Goal: Contribute content

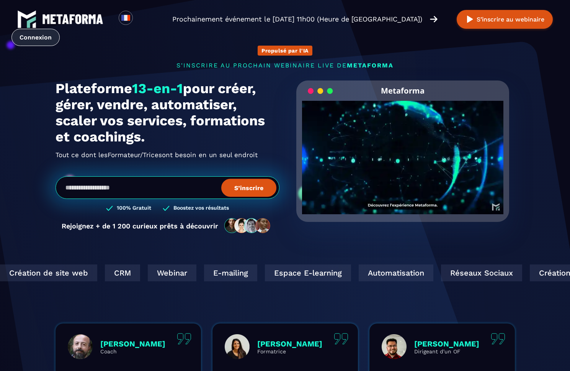
click at [38, 39] on link "Connexion" at bounding box center [35, 37] width 48 height 17
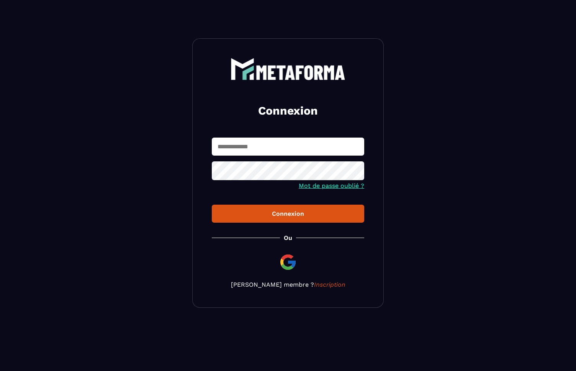
click at [244, 147] on input "text" at bounding box center [288, 146] width 152 height 18
click at [356, 173] on icon at bounding box center [356, 171] width 8 height 7
click at [289, 216] on div "Connexion" at bounding box center [288, 213] width 140 height 7
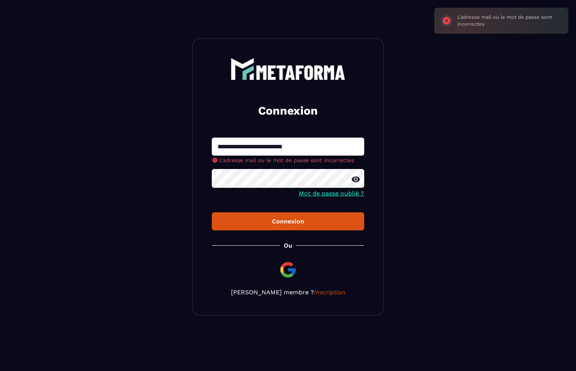
click at [252, 146] on input "**********" at bounding box center [288, 146] width 152 height 18
drag, startPoint x: 269, startPoint y: 145, endPoint x: 281, endPoint y: 155, distance: 15.2
click at [257, 148] on input "**********" at bounding box center [288, 146] width 152 height 18
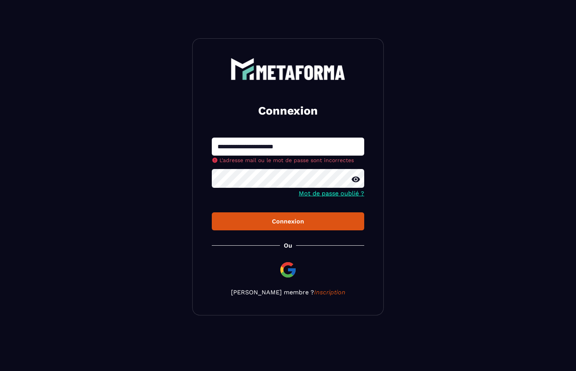
drag, startPoint x: 302, startPoint y: 147, endPoint x: 288, endPoint y: 148, distance: 13.8
click at [288, 148] on input "**********" at bounding box center [288, 146] width 152 height 18
type input "**********"
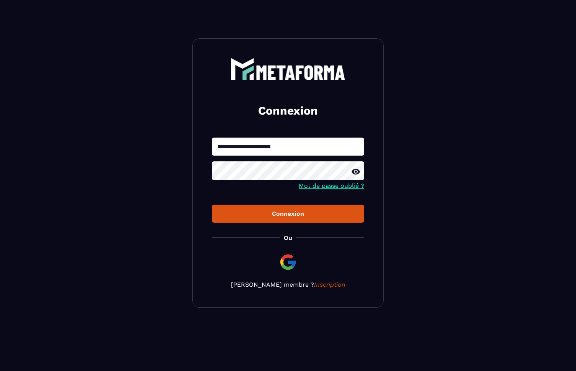
click at [294, 227] on div "**********" at bounding box center [287, 172] width 191 height 269
click at [293, 215] on div "Connexion" at bounding box center [288, 213] width 140 height 7
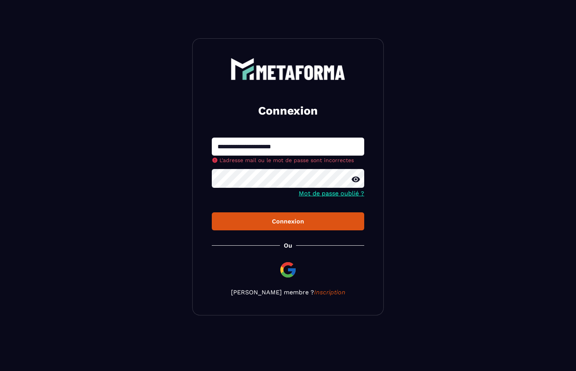
click at [279, 225] on div "**********" at bounding box center [287, 176] width 191 height 277
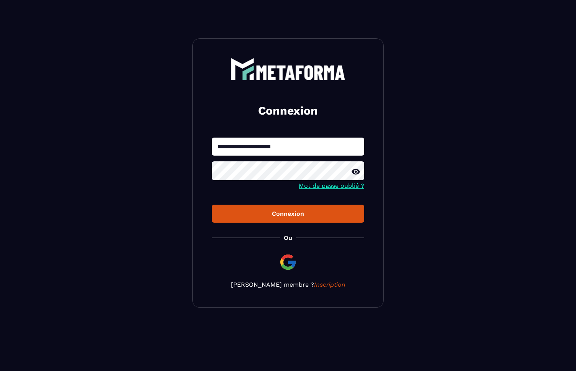
click at [281, 215] on div "Connexion" at bounding box center [288, 213] width 140 height 7
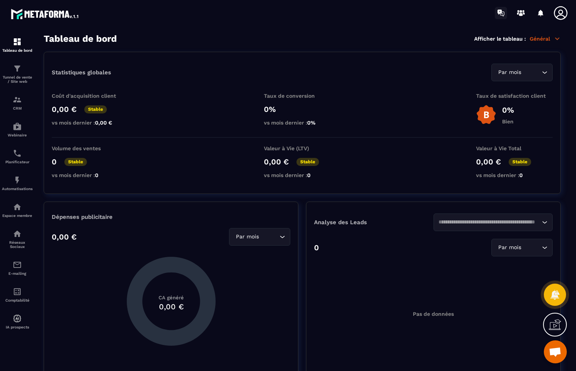
click at [502, 12] on icon at bounding box center [501, 13] width 12 height 12
click at [18, 78] on p "Tunnel de vente / Site web" at bounding box center [17, 79] width 31 height 8
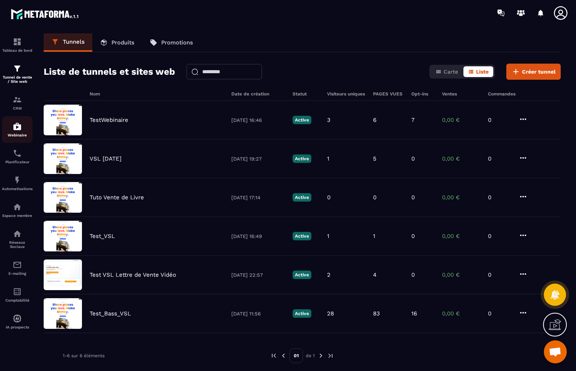
click at [18, 134] on p "Webinaire" at bounding box center [17, 135] width 31 height 4
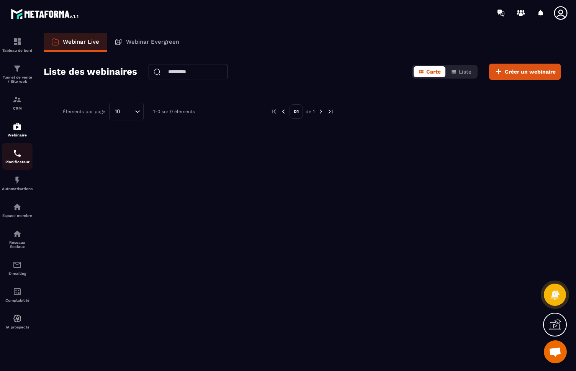
click at [13, 157] on img at bounding box center [17, 153] width 9 height 9
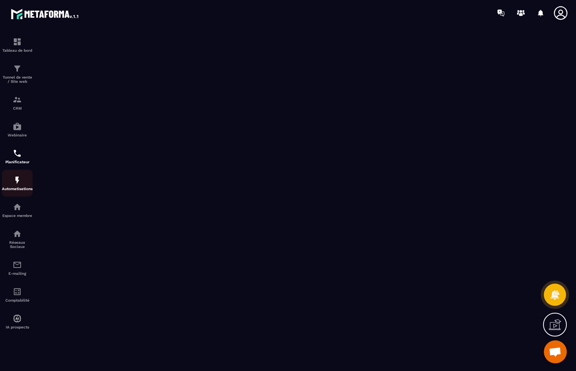
click at [18, 183] on img at bounding box center [17, 179] width 9 height 9
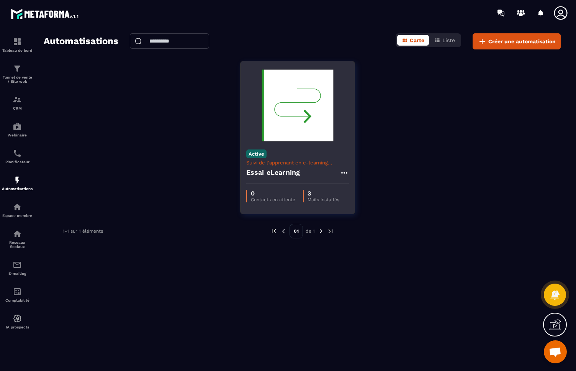
click at [291, 114] on img at bounding box center [297, 105] width 103 height 77
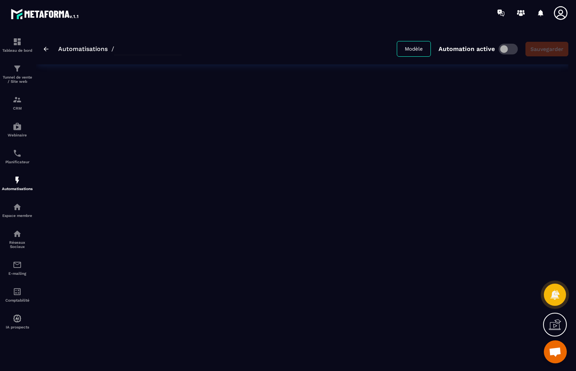
type input "**********"
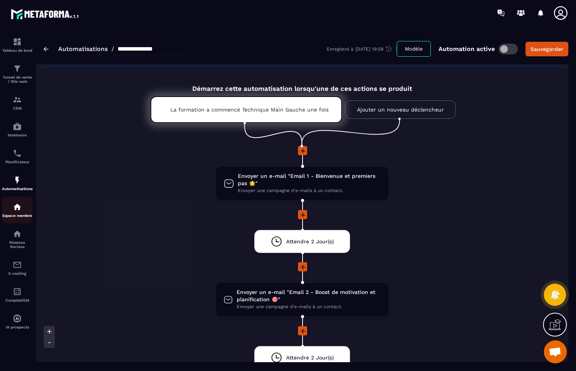
click at [13, 211] on div "Espace membre" at bounding box center [17, 209] width 31 height 15
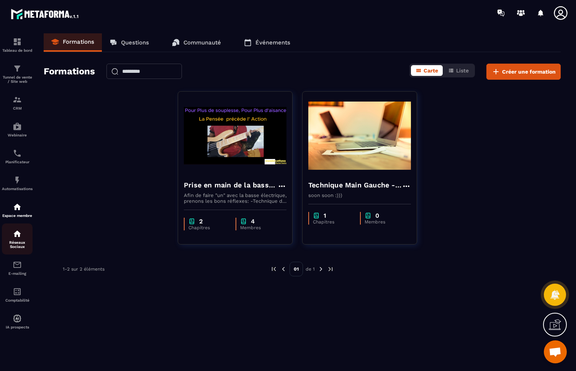
click at [20, 238] on div "Réseaux Sociaux" at bounding box center [17, 239] width 31 height 20
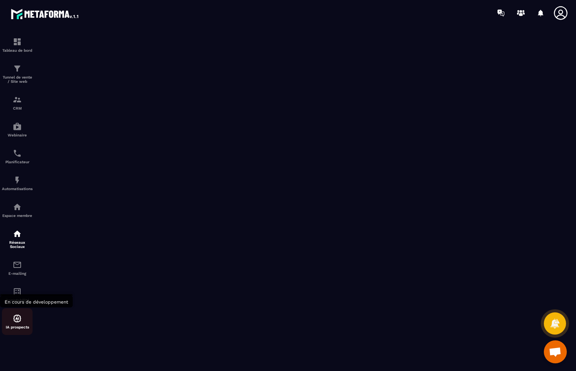
click at [17, 322] on img at bounding box center [17, 318] width 9 height 9
click at [16, 209] on img at bounding box center [17, 206] width 9 height 9
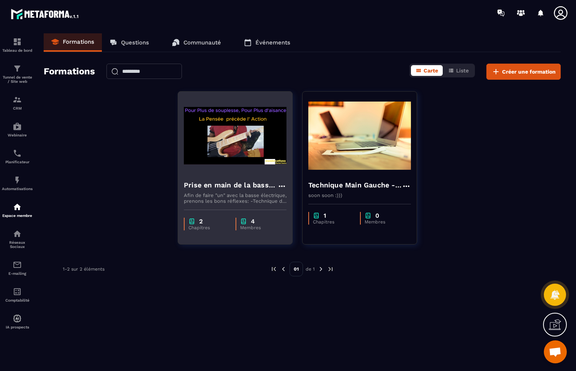
click at [224, 149] on img at bounding box center [235, 135] width 103 height 77
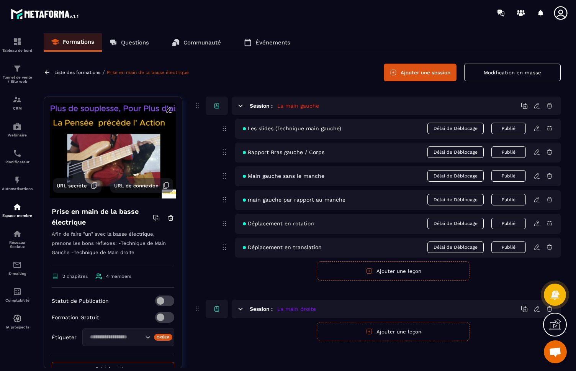
click at [275, 133] on div "Les slides (Technique main gauche) Délai de Déblocage Publié" at bounding box center [397, 129] width 325 height 20
click at [273, 128] on span "Les slides (Technique main gauche)" at bounding box center [292, 128] width 98 height 6
click at [261, 106] on h6 "Session :" at bounding box center [261, 106] width 23 height 6
click at [537, 127] on icon at bounding box center [536, 128] width 7 height 7
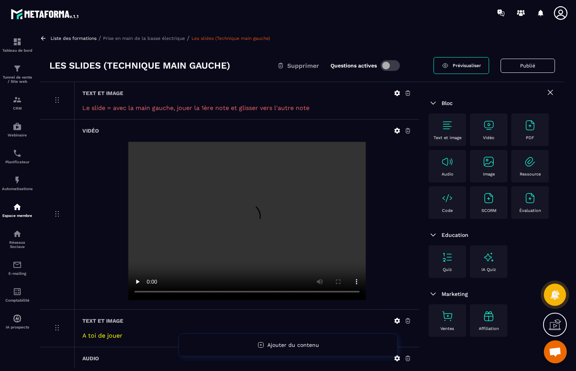
scroll to position [7, 0]
click at [165, 226] on video at bounding box center [246, 220] width 237 height 158
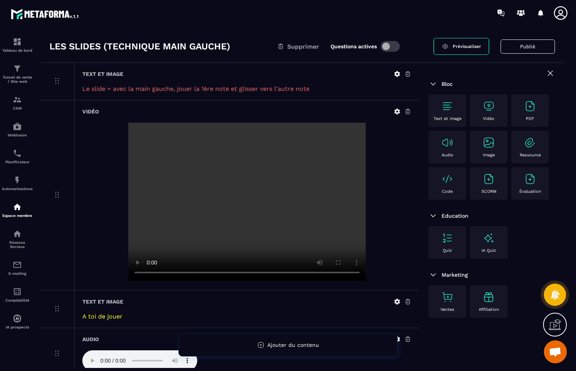
scroll to position [28, 0]
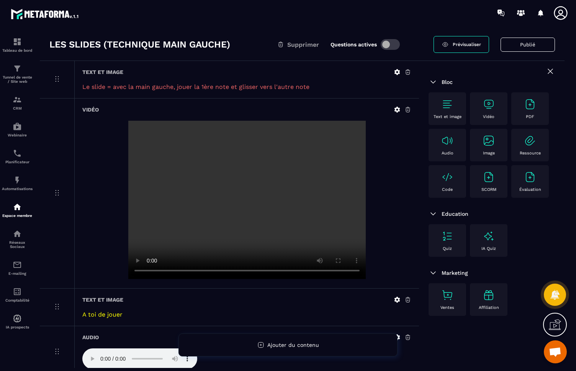
click at [396, 110] on icon at bounding box center [397, 110] width 6 height 6
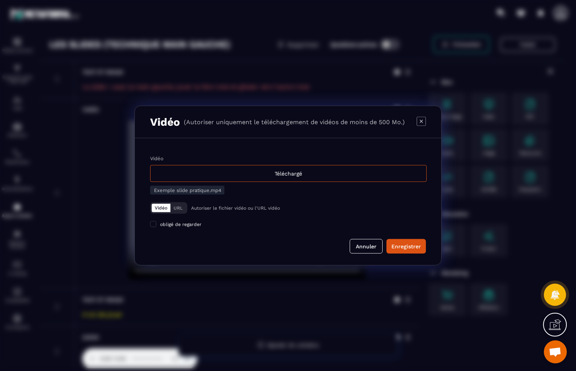
click at [176, 208] on button "URL" at bounding box center [177, 208] width 15 height 8
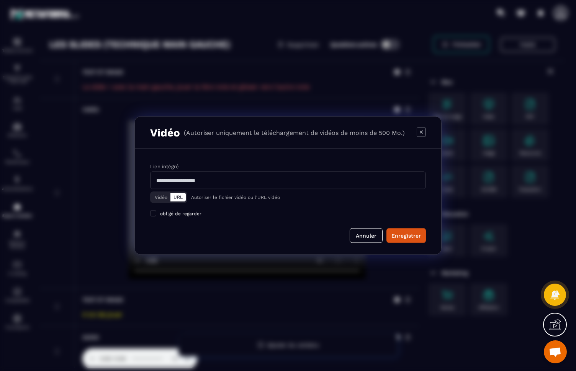
click at [160, 196] on button "Vidéo" at bounding box center [161, 197] width 19 height 8
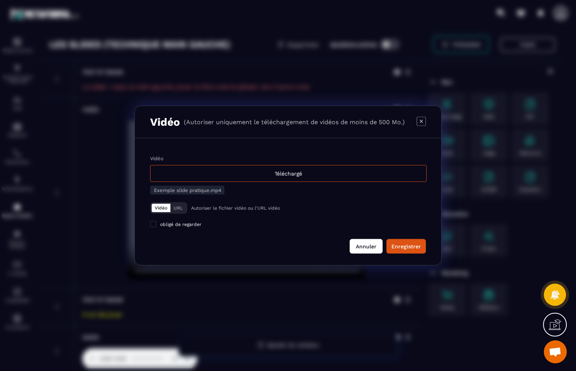
drag, startPoint x: 363, startPoint y: 247, endPoint x: 358, endPoint y: 241, distance: 7.9
click at [364, 247] on button "Annuler" at bounding box center [366, 246] width 33 height 15
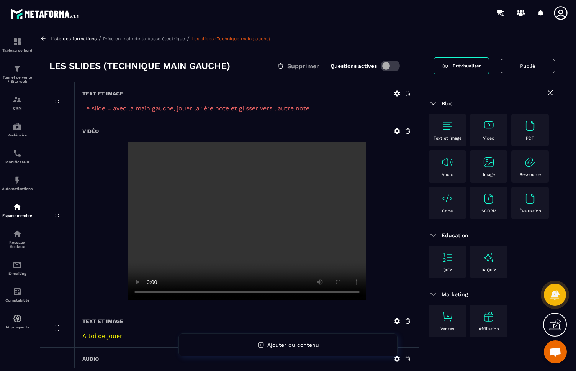
scroll to position [0, 0]
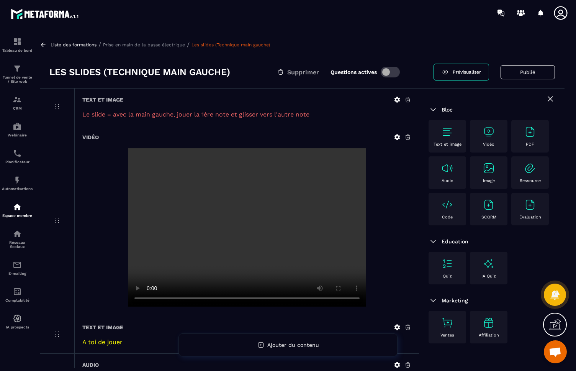
click at [549, 99] on icon at bounding box center [550, 98] width 5 height 5
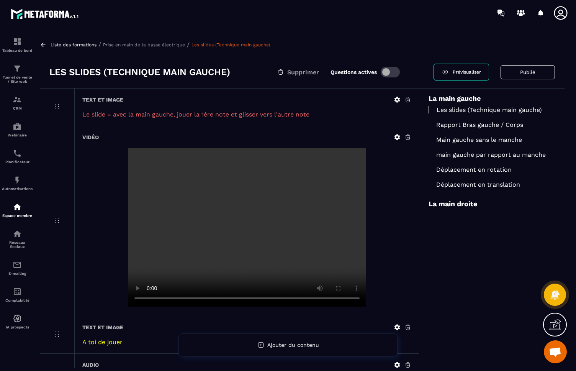
click at [443, 126] on p "Rapport Bras gauche / Corps" at bounding box center [491, 124] width 126 height 7
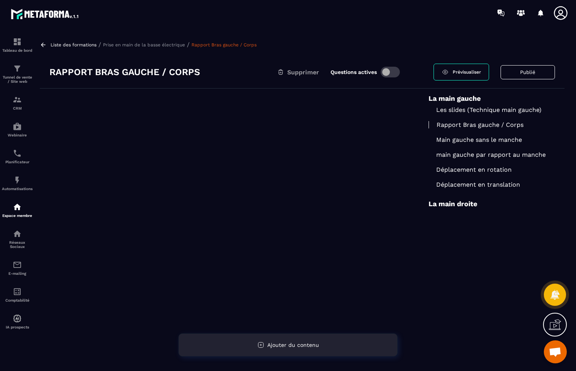
click at [292, 345] on span "Ajouter du contenu" at bounding box center [293, 345] width 52 height 6
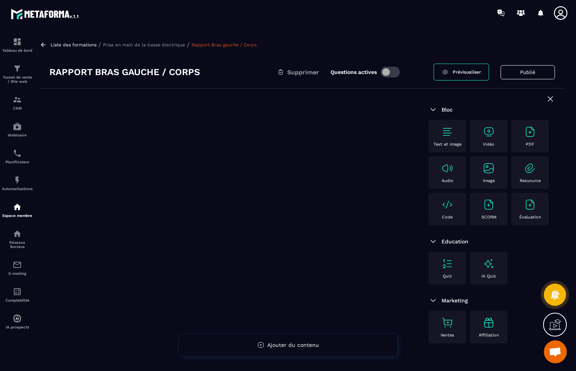
click at [494, 135] on img at bounding box center [488, 132] width 12 height 12
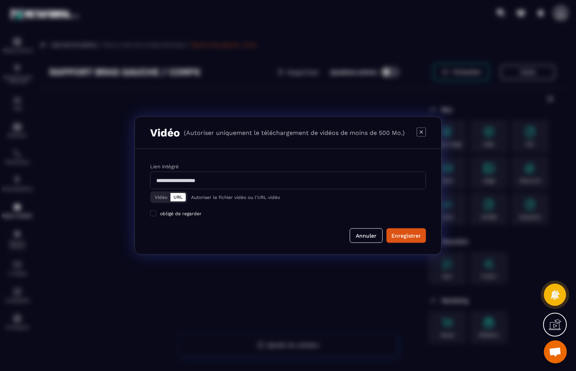
click at [159, 195] on button "Vidéo" at bounding box center [161, 197] width 19 height 8
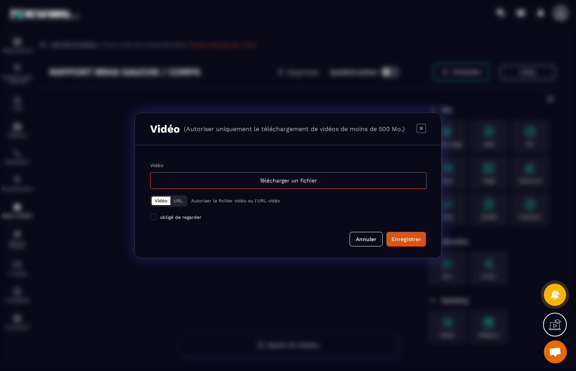
click at [179, 201] on button "URL" at bounding box center [177, 200] width 15 height 8
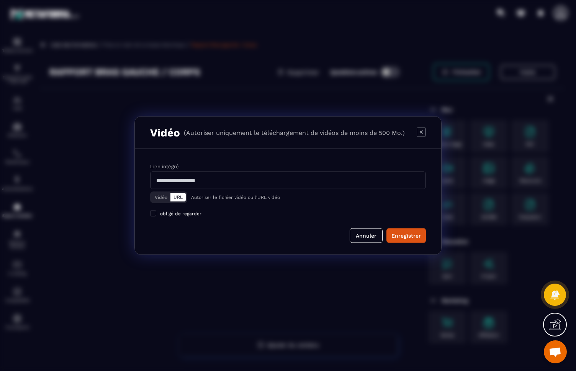
drag, startPoint x: 359, startPoint y: 239, endPoint x: 366, endPoint y: 235, distance: 8.7
click at [359, 239] on button "Annuler" at bounding box center [366, 235] width 33 height 15
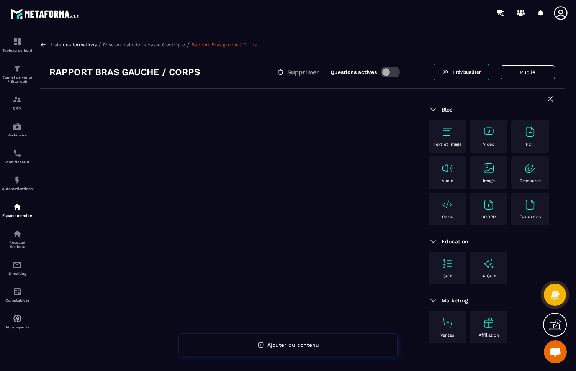
click at [488, 136] on img at bounding box center [488, 132] width 12 height 12
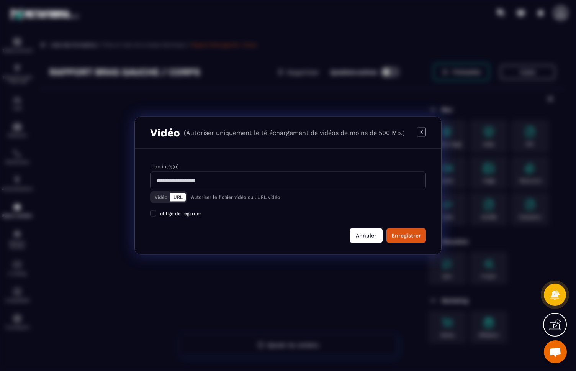
click at [368, 234] on button "Annuler" at bounding box center [366, 235] width 33 height 15
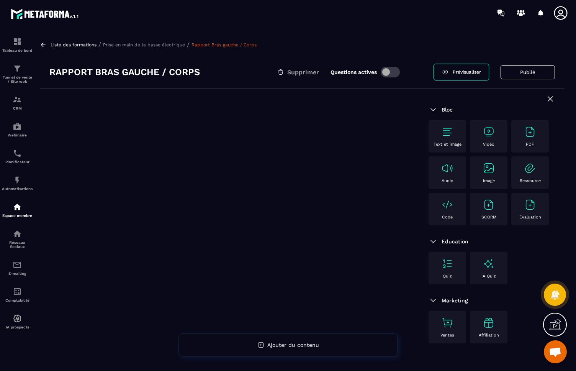
click at [445, 174] on img at bounding box center [447, 168] width 12 height 12
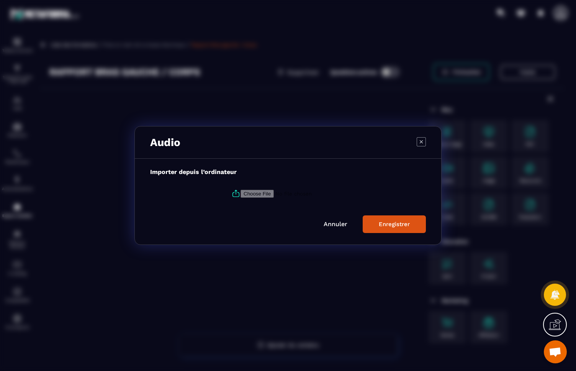
click at [343, 224] on link "Annuler" at bounding box center [336, 223] width 24 height 7
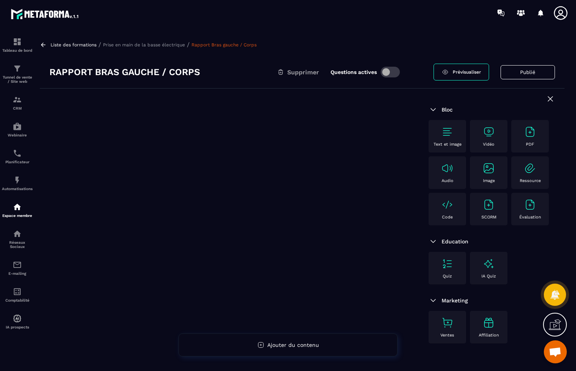
click at [533, 172] on img at bounding box center [530, 168] width 12 height 12
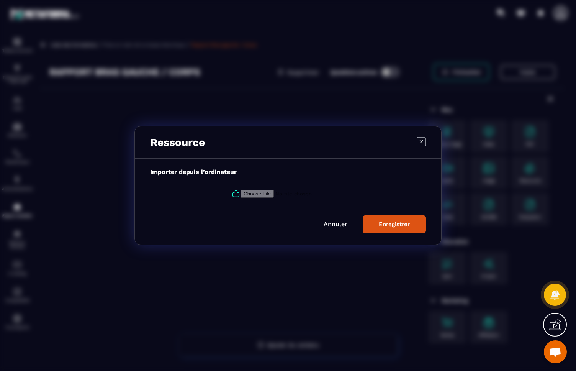
click at [333, 225] on link "Annuler" at bounding box center [336, 223] width 24 height 7
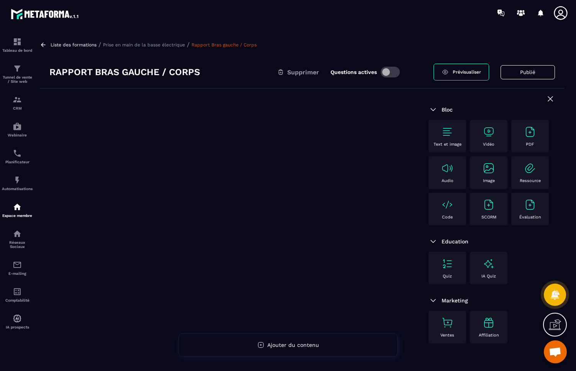
click at [487, 206] on img at bounding box center [488, 204] width 12 height 12
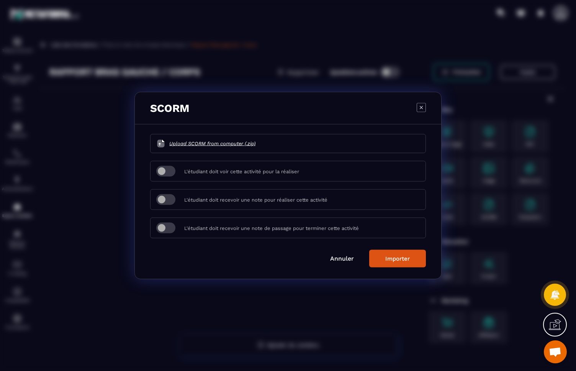
click at [343, 258] on link "Annuler" at bounding box center [342, 258] width 24 height 7
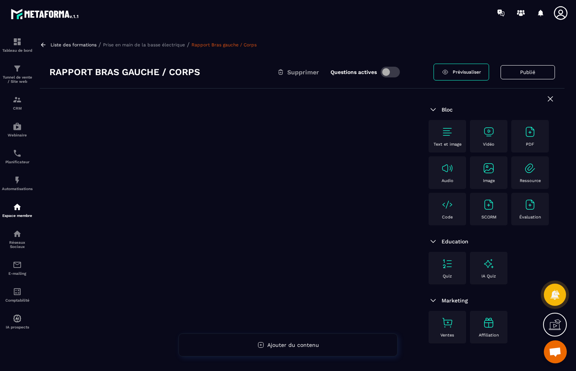
click at [445, 205] on img at bounding box center [447, 204] width 12 height 12
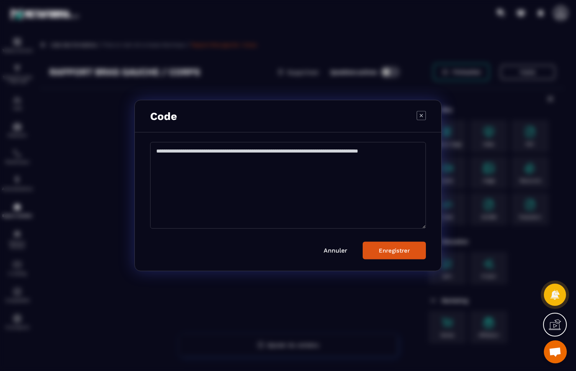
click at [341, 253] on link "Annuler" at bounding box center [336, 250] width 24 height 7
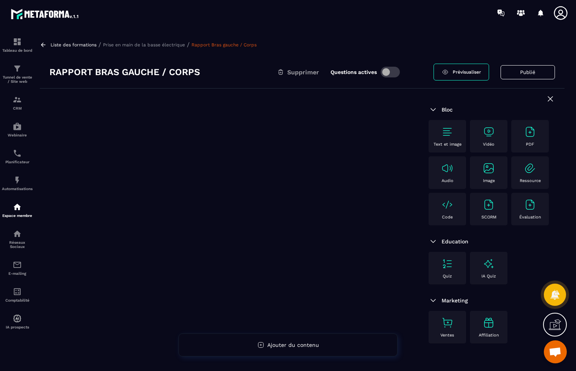
click at [489, 134] on img at bounding box center [488, 132] width 12 height 12
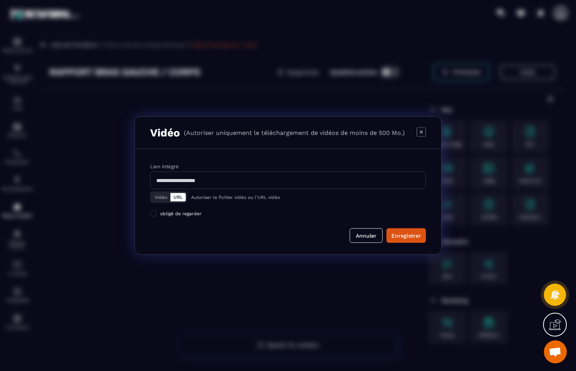
click at [202, 184] on input "Modal window" at bounding box center [288, 181] width 276 height 18
click at [202, 180] on input "Modal window" at bounding box center [288, 181] width 276 height 18
click at [164, 197] on button "Vidéo" at bounding box center [161, 197] width 19 height 8
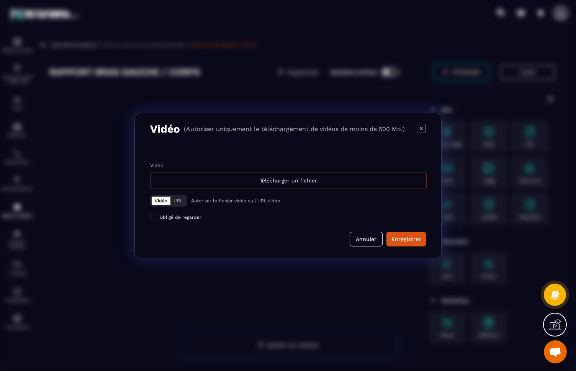
click at [281, 179] on div "Télécharger un fichier" at bounding box center [288, 180] width 276 height 17
click at [0, 0] on input "Vidéo Télécharger un fichier" at bounding box center [0, 0] width 0 height 0
click at [178, 203] on button "URL" at bounding box center [177, 200] width 15 height 8
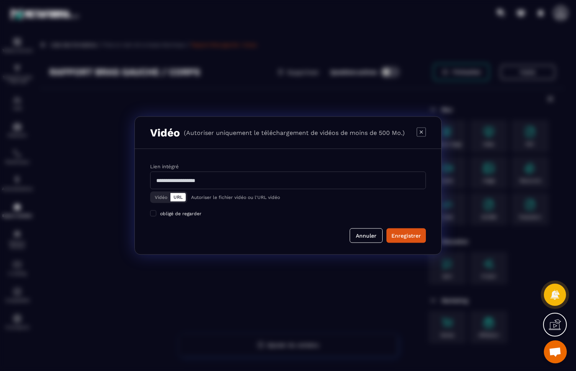
click at [192, 180] on input "Modal window" at bounding box center [288, 181] width 276 height 18
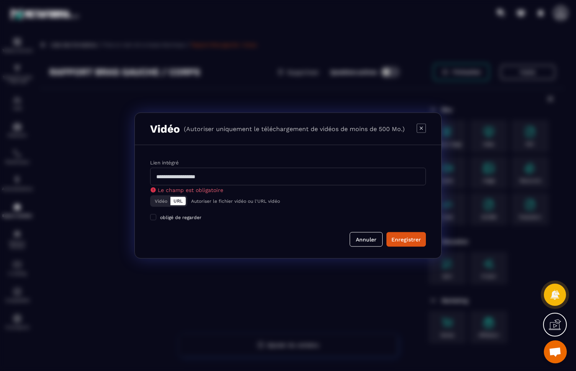
click at [222, 179] on input "Modal window" at bounding box center [288, 177] width 276 height 18
paste input "**********"
type input "**********"
click at [403, 239] on button "Enregistrer" at bounding box center [405, 239] width 39 height 15
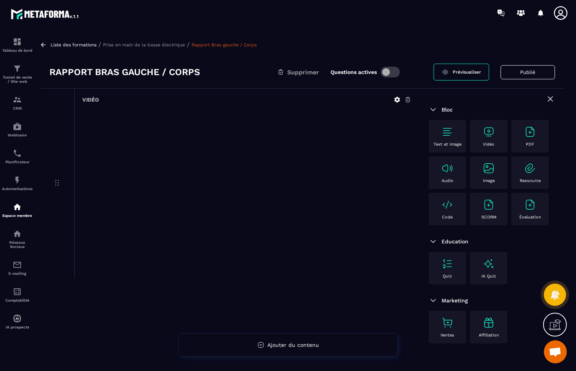
click at [467, 71] on span "Prévisualiser" at bounding box center [467, 71] width 28 height 5
click at [529, 72] on button "Publié" at bounding box center [527, 72] width 54 height 14
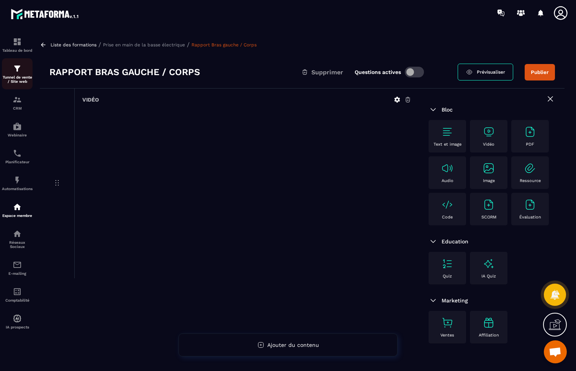
click at [19, 78] on p "Tunnel de vente / Site web" at bounding box center [17, 79] width 31 height 8
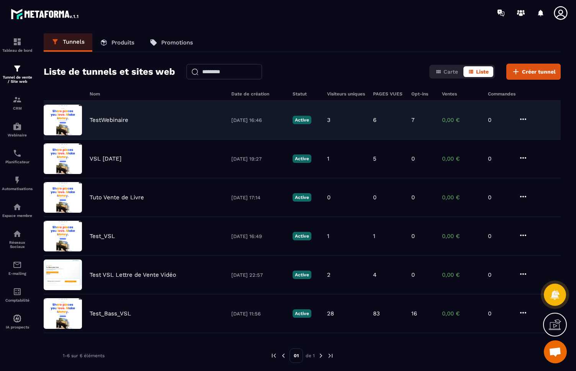
click at [59, 117] on img at bounding box center [63, 120] width 38 height 31
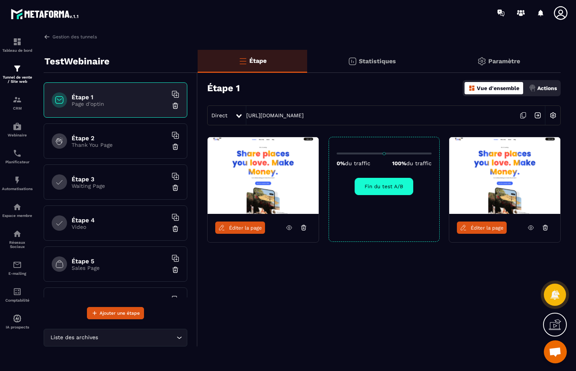
click at [238, 115] on icon at bounding box center [238, 116] width 5 height 4
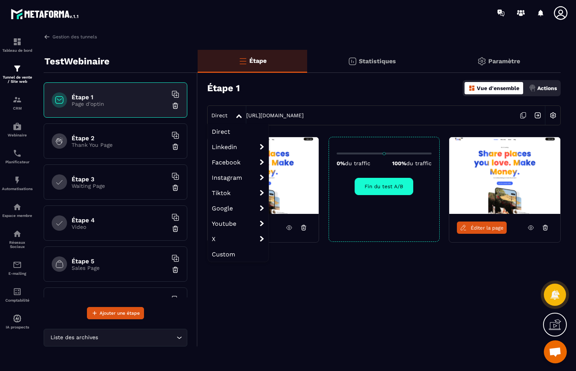
click at [240, 117] on icon at bounding box center [238, 116] width 5 height 4
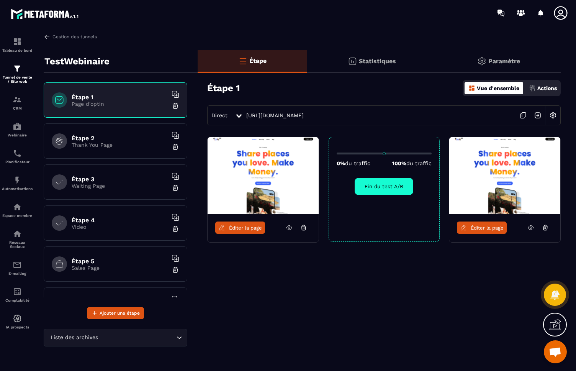
click at [240, 117] on icon at bounding box center [238, 116] width 5 height 4
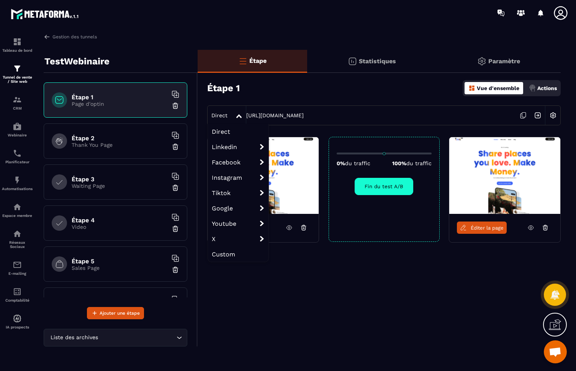
click at [239, 115] on icon at bounding box center [238, 116] width 5 height 4
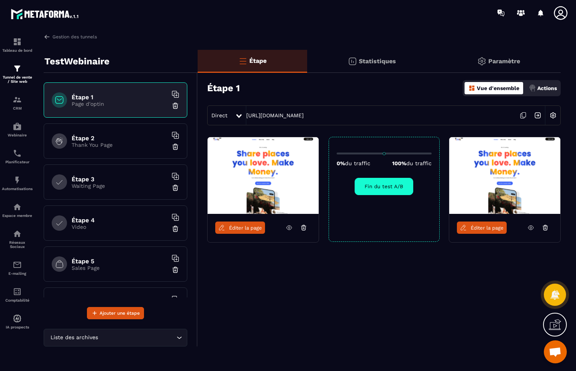
click at [523, 114] on icon at bounding box center [523, 115] width 15 height 15
